Goal: Task Accomplishment & Management: Use online tool/utility

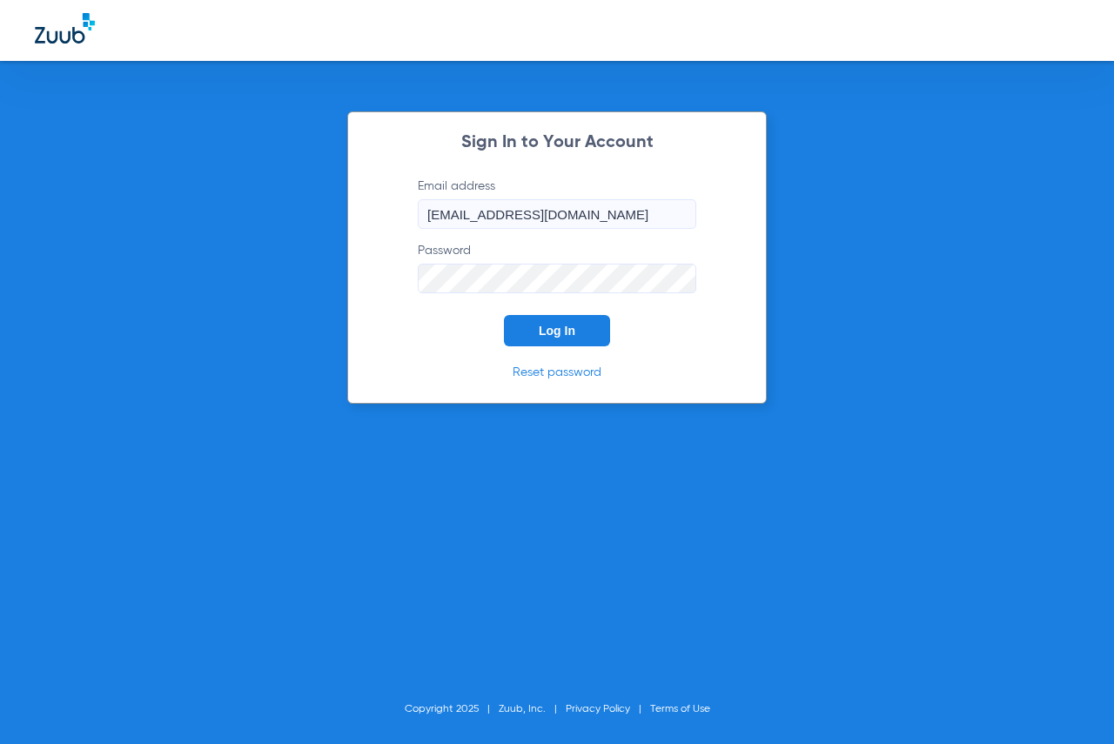
click at [540, 322] on button "Log In" at bounding box center [557, 330] width 106 height 31
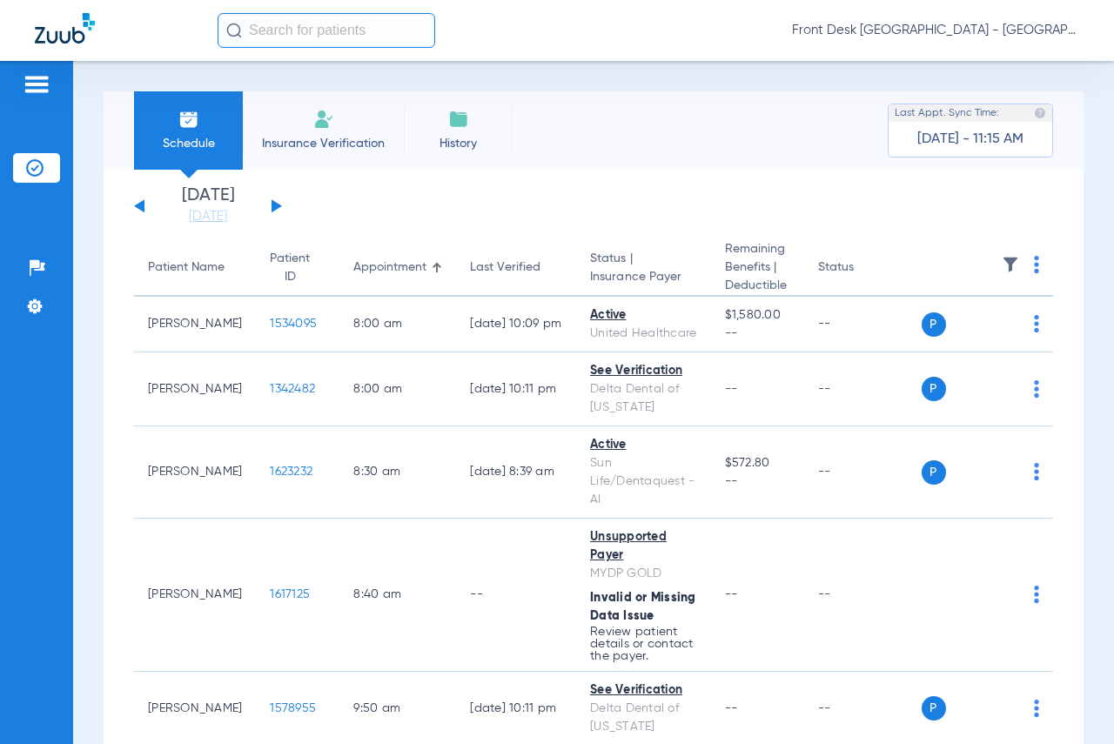
click at [332, 34] on input "text" at bounding box center [327, 30] width 218 height 35
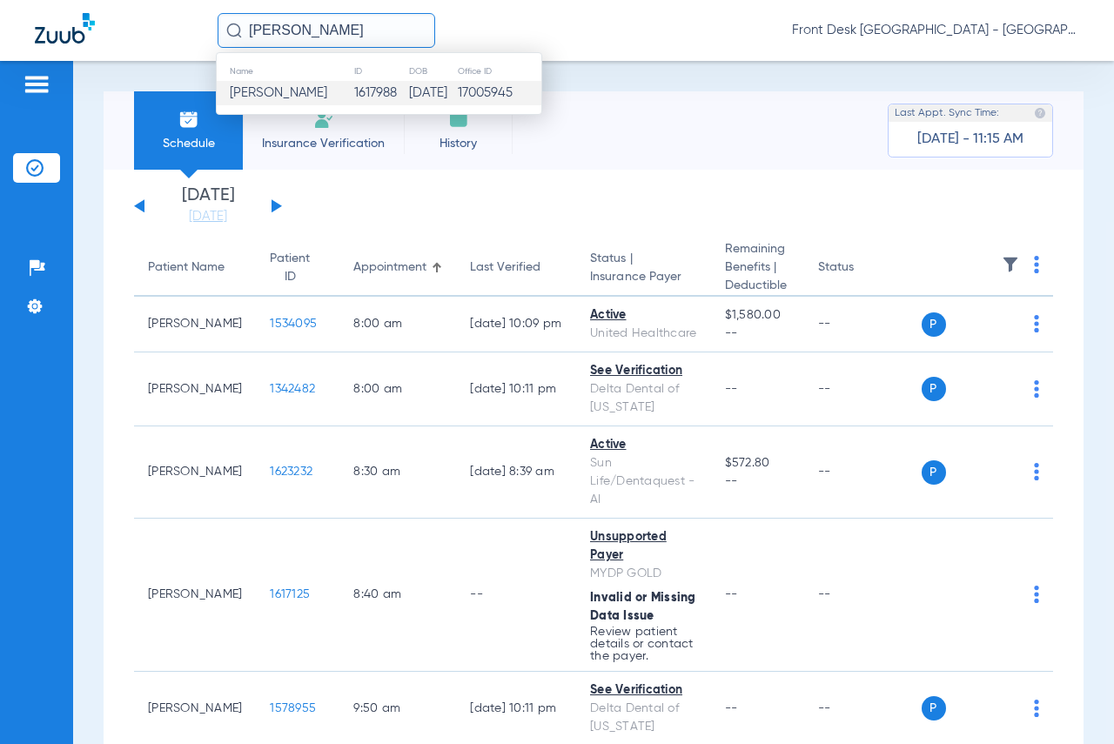
click at [292, 84] on td "[PERSON_NAME]" at bounding box center [285, 93] width 137 height 24
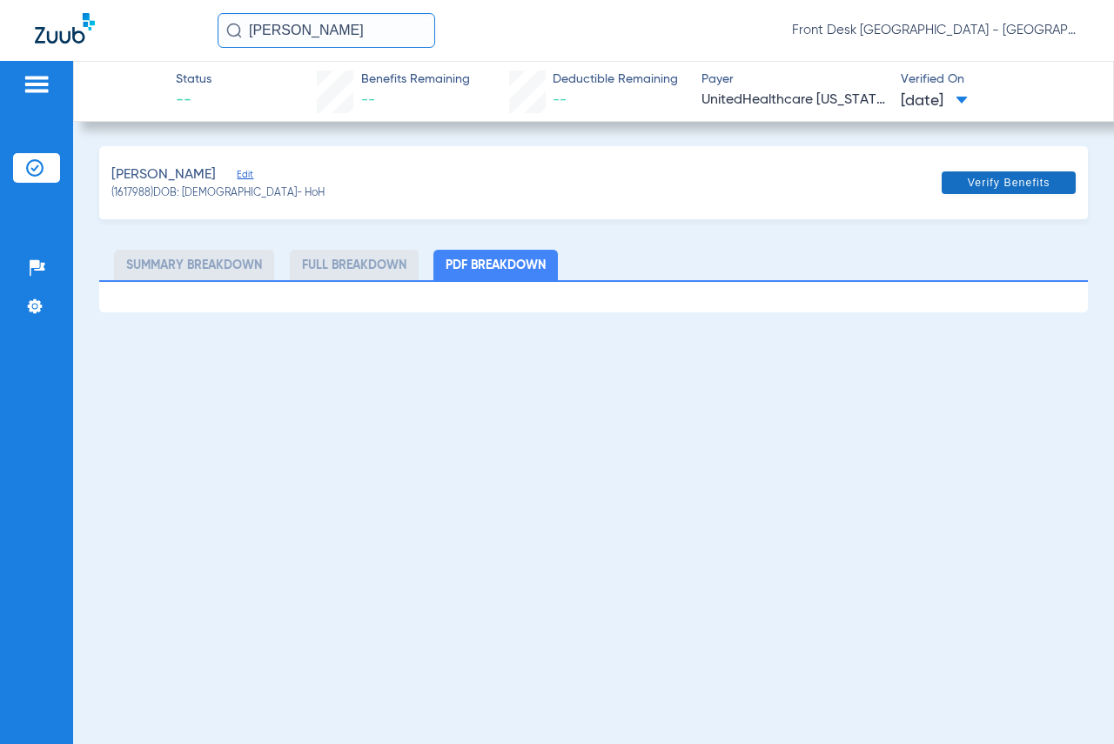
click at [999, 183] on span "Verify Benefits" at bounding box center [1009, 183] width 83 height 14
click at [934, 266] on ul "Summary Breakdown Full Breakdown PDF Breakdown" at bounding box center [593, 265] width 989 height 30
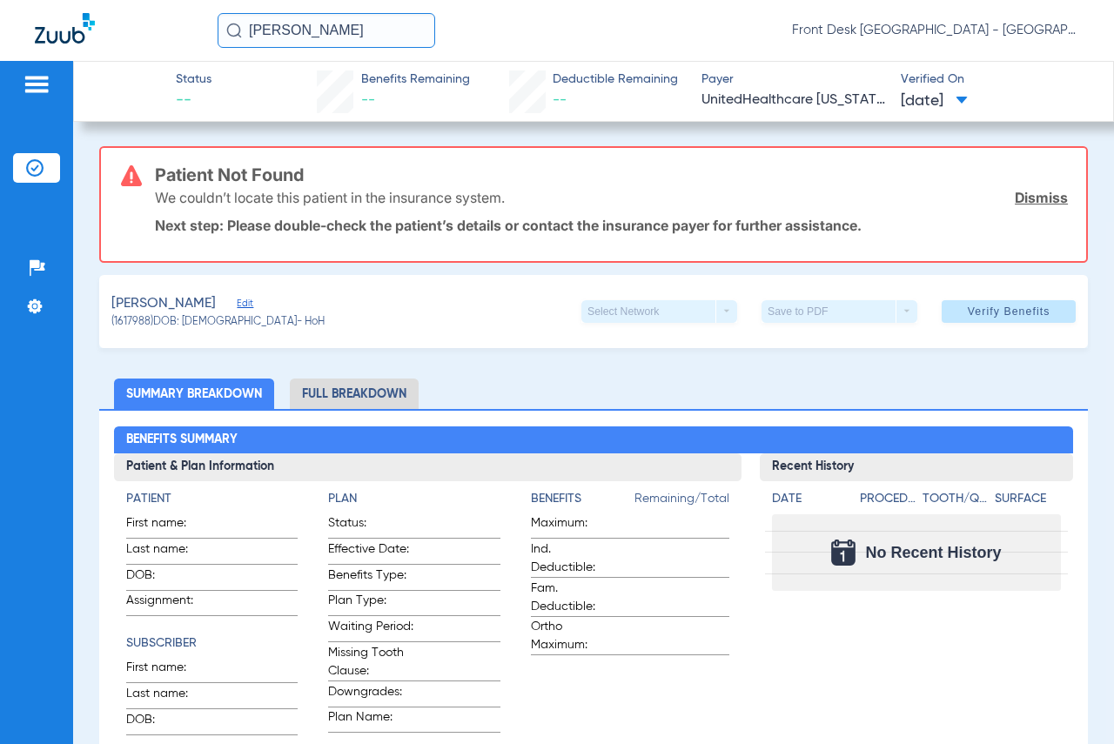
click at [32, 74] on img at bounding box center [37, 84] width 28 height 21
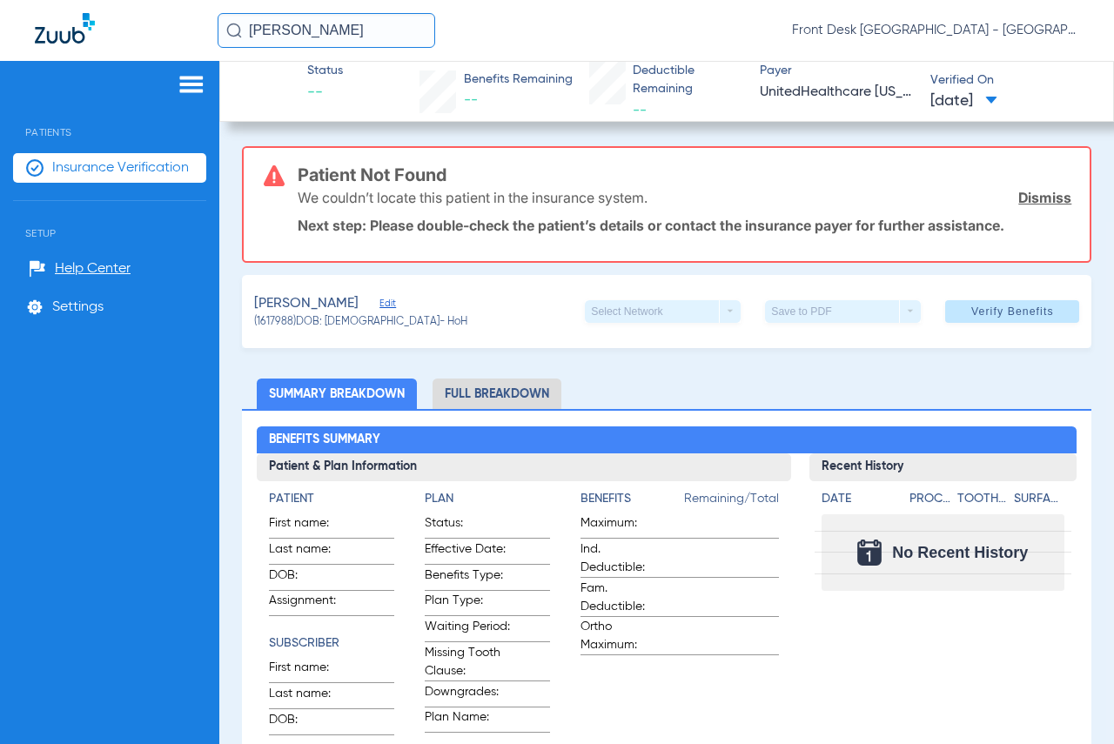
click at [190, 84] on img at bounding box center [192, 84] width 28 height 21
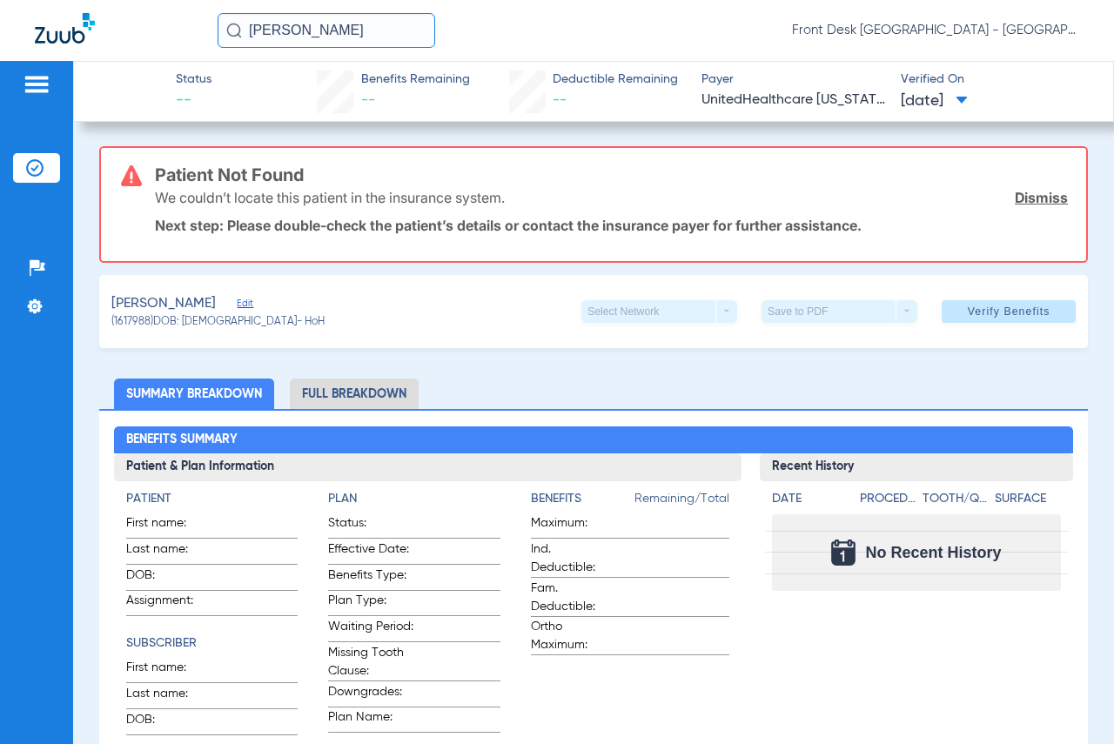
drag, startPoint x: 361, startPoint y: 32, endPoint x: 245, endPoint y: 33, distance: 115.8
click at [245, 33] on input "[PERSON_NAME]" at bounding box center [327, 30] width 218 height 35
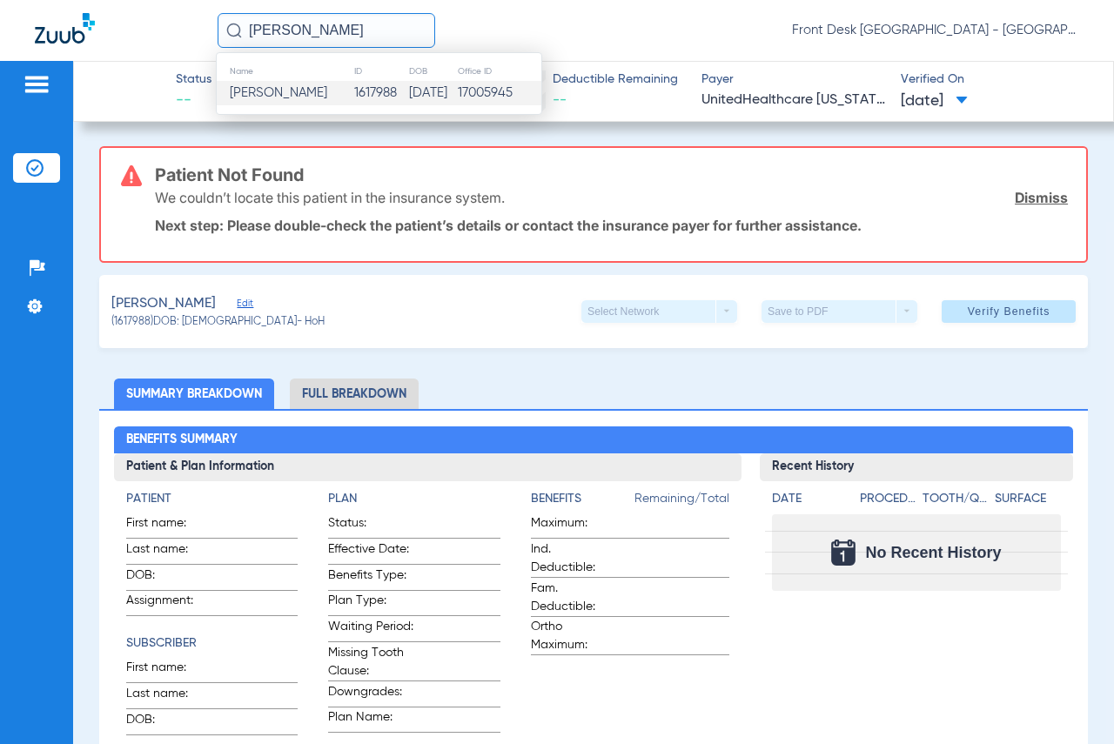
click at [356, 34] on input "[PERSON_NAME]" at bounding box center [327, 30] width 218 height 35
drag, startPoint x: 356, startPoint y: 34, endPoint x: 247, endPoint y: 45, distance: 109.4
click at [247, 45] on input "[PERSON_NAME]" at bounding box center [327, 30] width 218 height 35
click at [257, 92] on span "[PERSON_NAME]" at bounding box center [278, 92] width 97 height 13
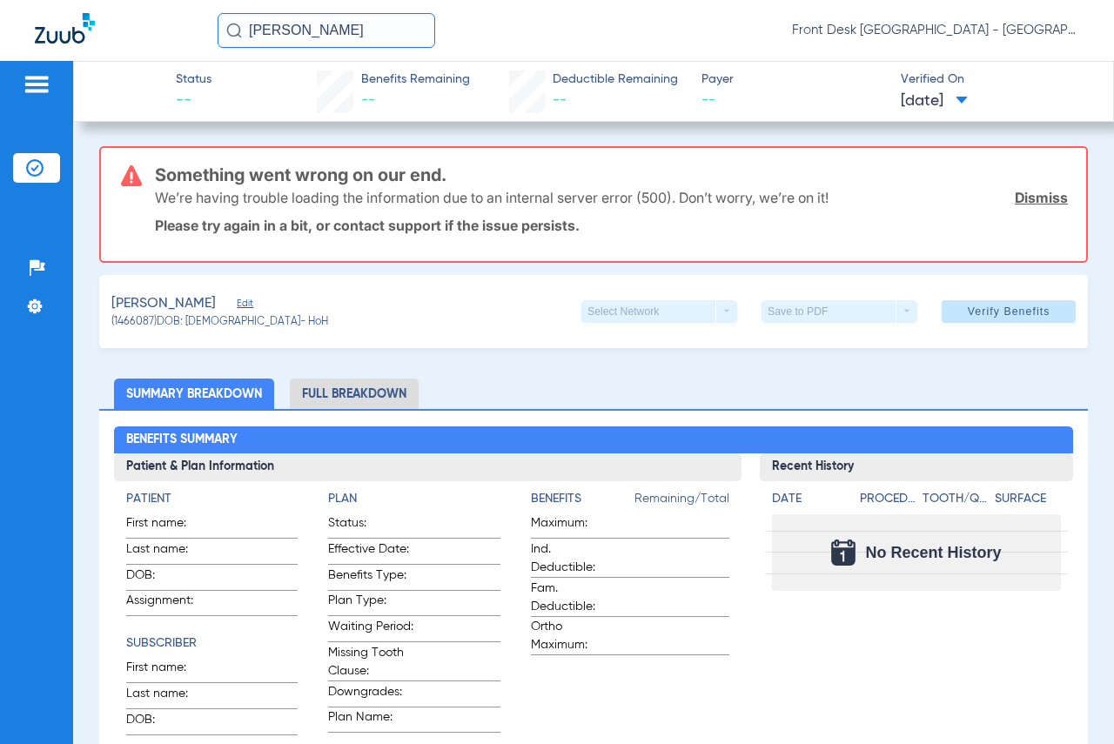
click at [1025, 198] on link "Dismiss" at bounding box center [1041, 197] width 53 height 17
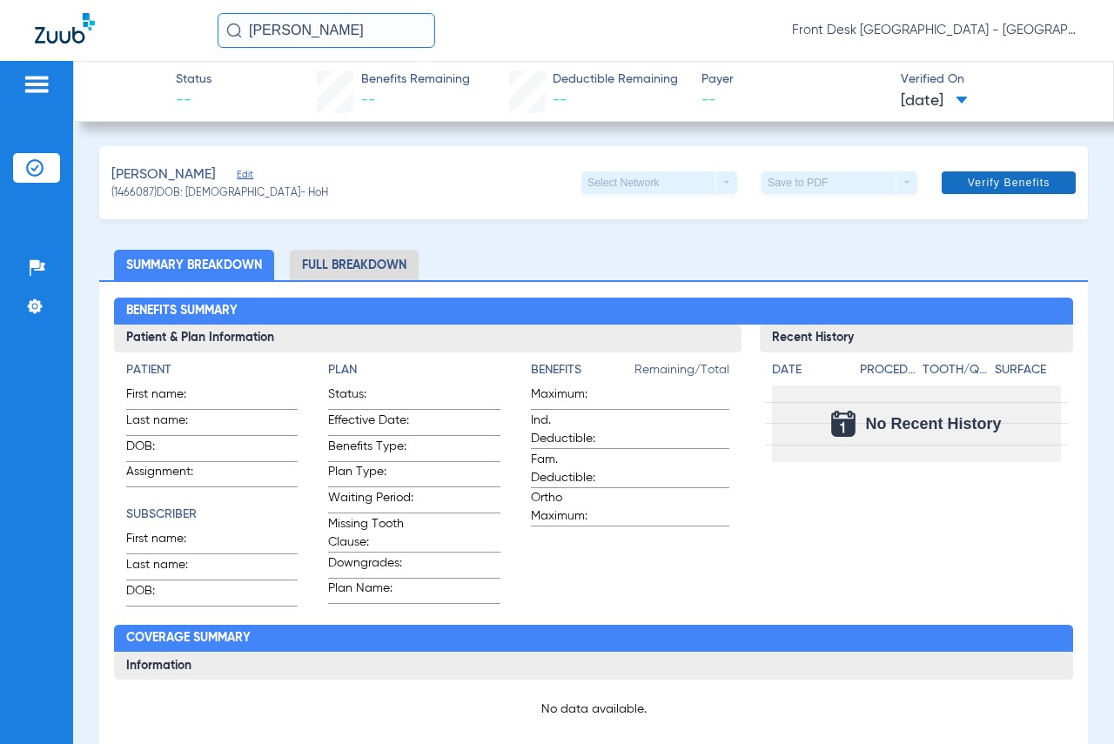
click at [999, 181] on span "Verify Benefits" at bounding box center [1009, 183] width 83 height 14
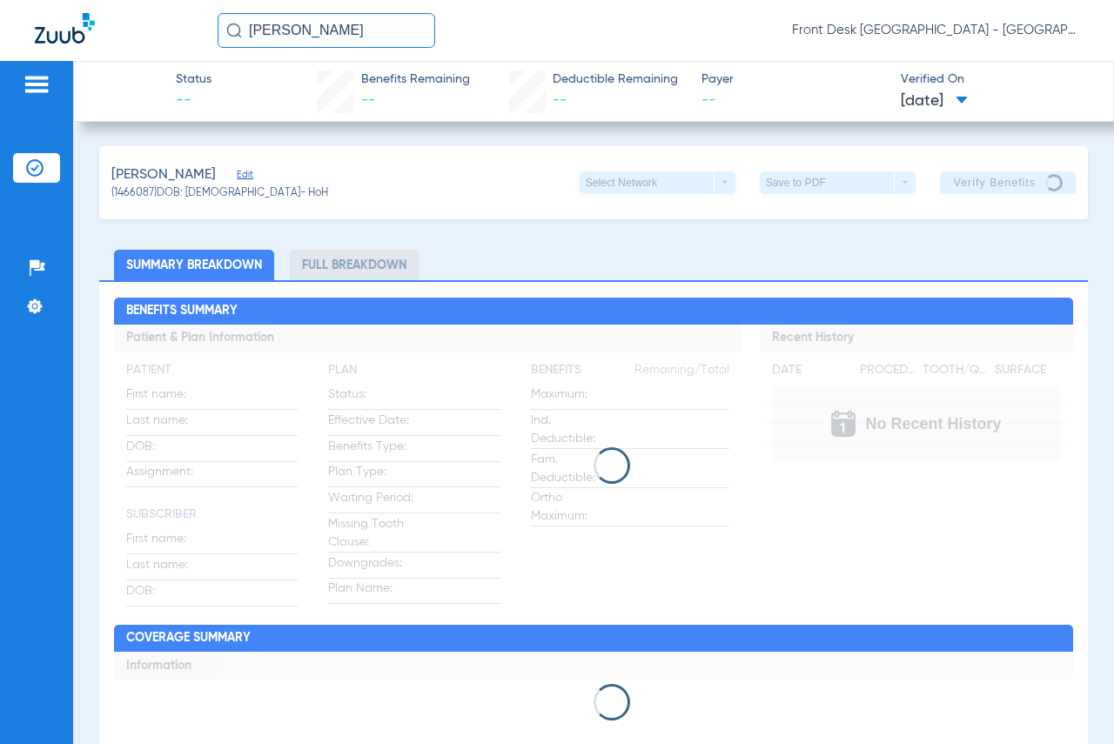
drag, startPoint x: 376, startPoint y: 30, endPoint x: 247, endPoint y: 26, distance: 128.9
click at [247, 26] on input "[PERSON_NAME]" at bounding box center [327, 30] width 218 height 35
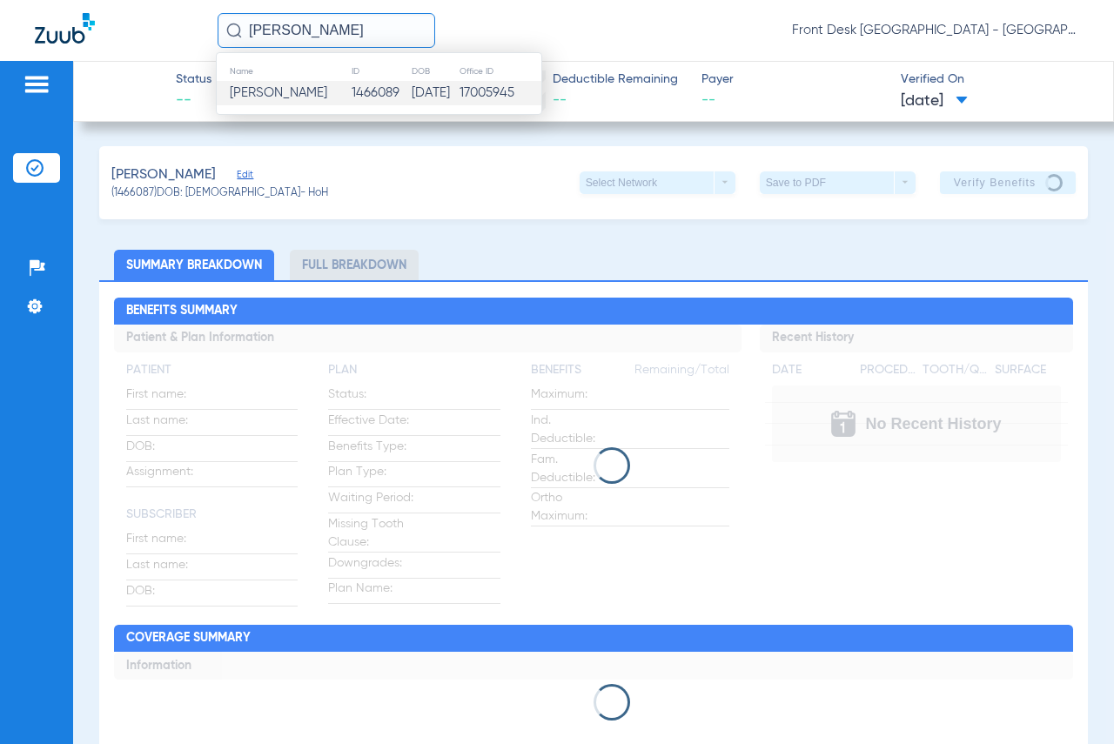
type input "[PERSON_NAME]"
click at [274, 91] on span "[PERSON_NAME]" at bounding box center [278, 92] width 97 height 13
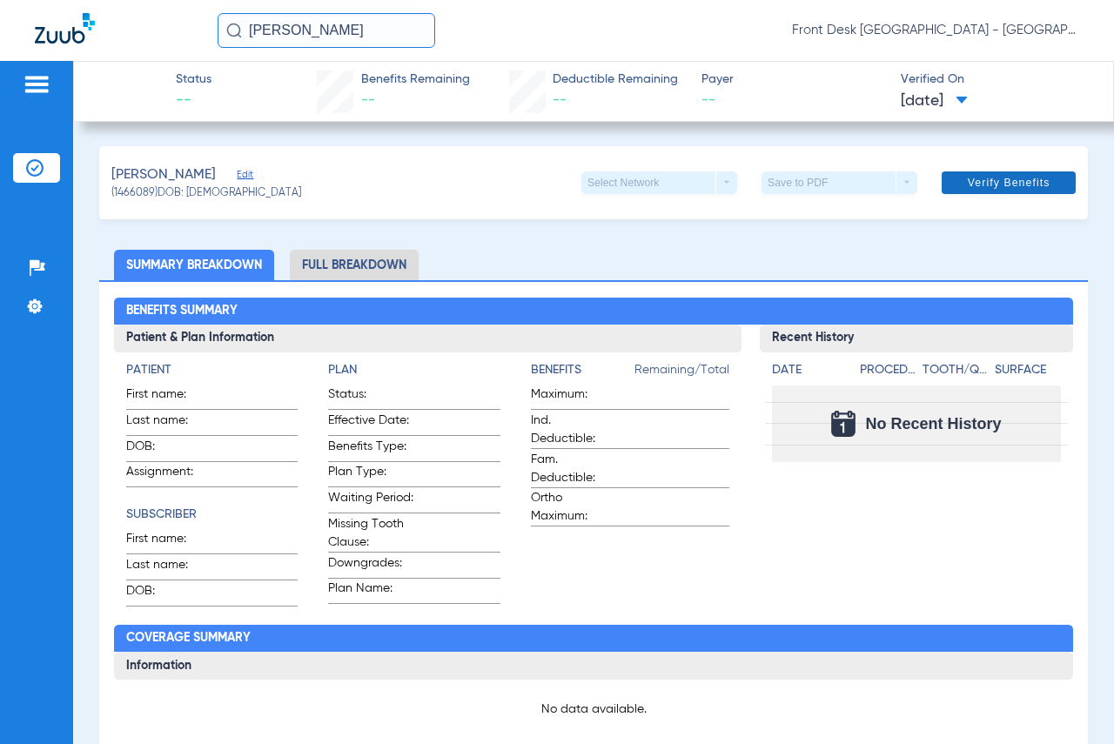
click at [972, 179] on span "Verify Benefits" at bounding box center [1009, 183] width 83 height 14
